Goal: Transaction & Acquisition: Purchase product/service

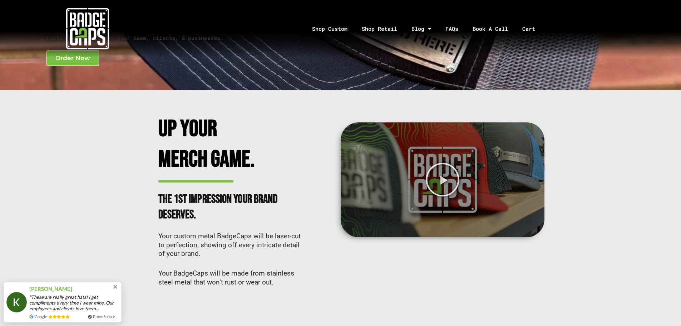
scroll to position [107, 0]
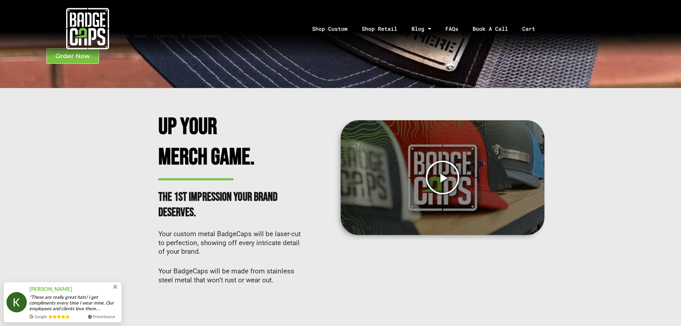
click at [445, 170] on icon "Play Video" at bounding box center [442, 177] width 35 height 35
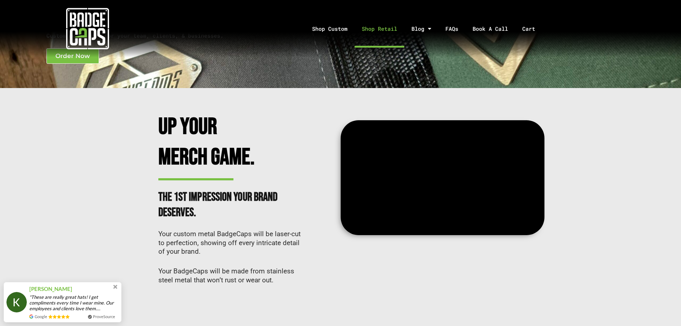
click at [373, 27] on link "Shop Retail" at bounding box center [380, 29] width 50 height 38
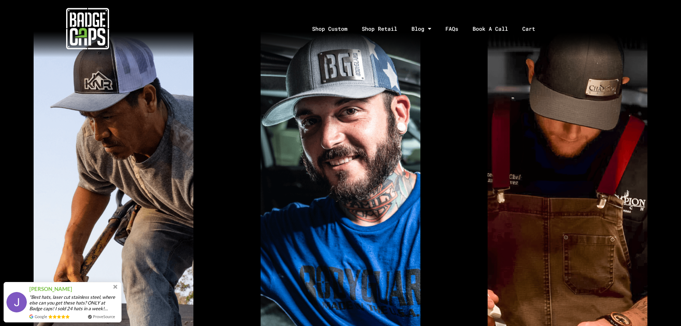
scroll to position [429, 0]
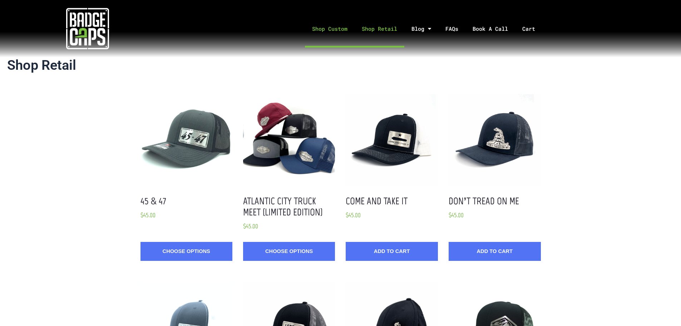
click at [329, 25] on link "Shop Custom" at bounding box center [330, 29] width 50 height 38
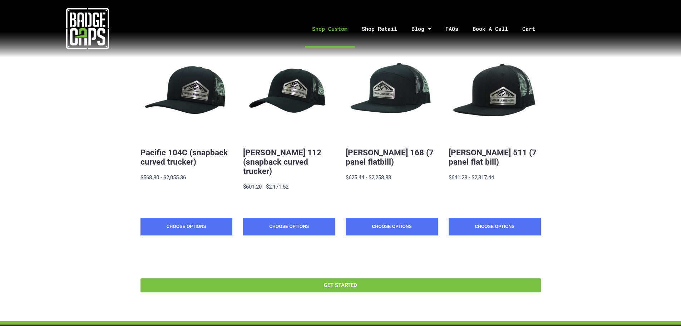
scroll to position [85, 0]
